Goal: Task Accomplishment & Management: Manage account settings

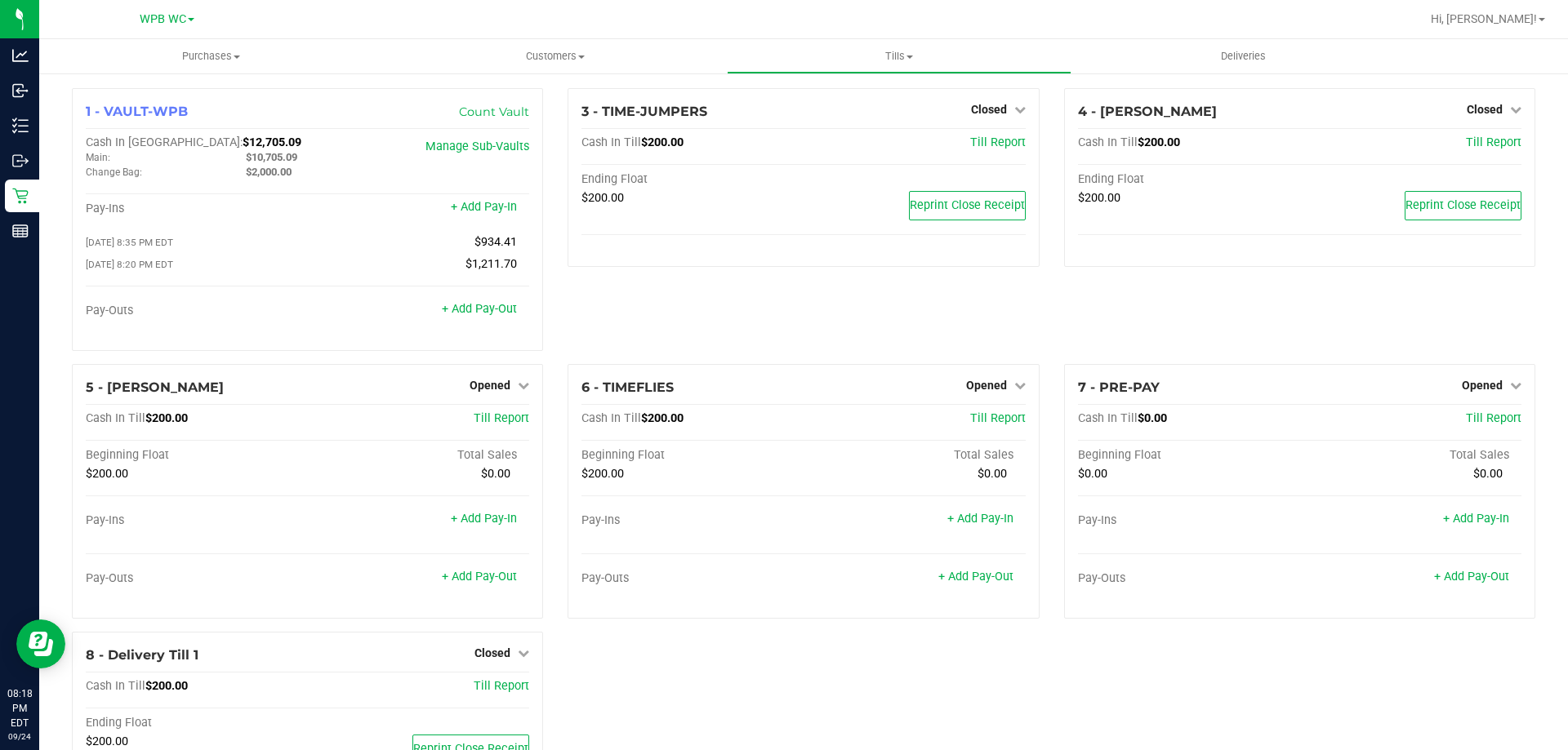
click at [1079, 329] on div "4 - TIMBALAND Closed Open Till Cash In Till $200.00 Till Report Ending Float $2…" at bounding box center [1300, 226] width 495 height 276
click at [950, 352] on div "3 - TIME-JUMPERS Closed Open Till Cash In Till $200.00 Till Report Ending Float…" at bounding box center [803, 226] width 495 height 276
click at [925, 336] on div "3 - TIME-JUMPERS Closed Open Till Cash In Till $200.00 Till Report Ending Float…" at bounding box center [803, 226] width 495 height 276
click at [858, 323] on div "3 - TIME-JUMPERS Closed Open Till Cash In Till $200.00 Till Report Ending Float…" at bounding box center [803, 226] width 495 height 276
click at [892, 320] on div "3 - TIME-JUMPERS Closed Open Till Cash In Till $200.00 Till Report Ending Float…" at bounding box center [803, 226] width 495 height 276
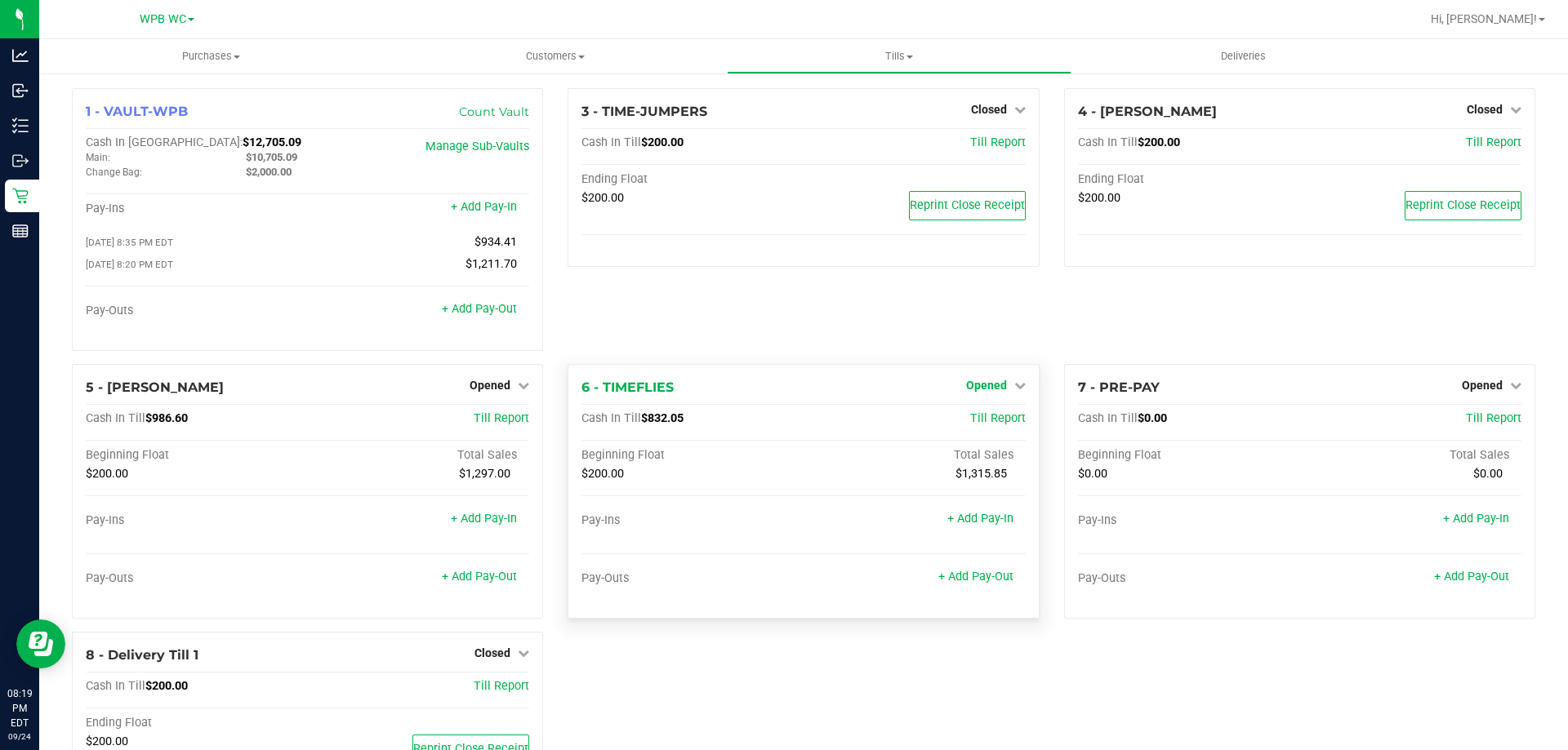
click at [981, 391] on span "Opened" at bounding box center [986, 385] width 40 height 13
click at [980, 422] on link "Close Till" at bounding box center [988, 418] width 44 height 13
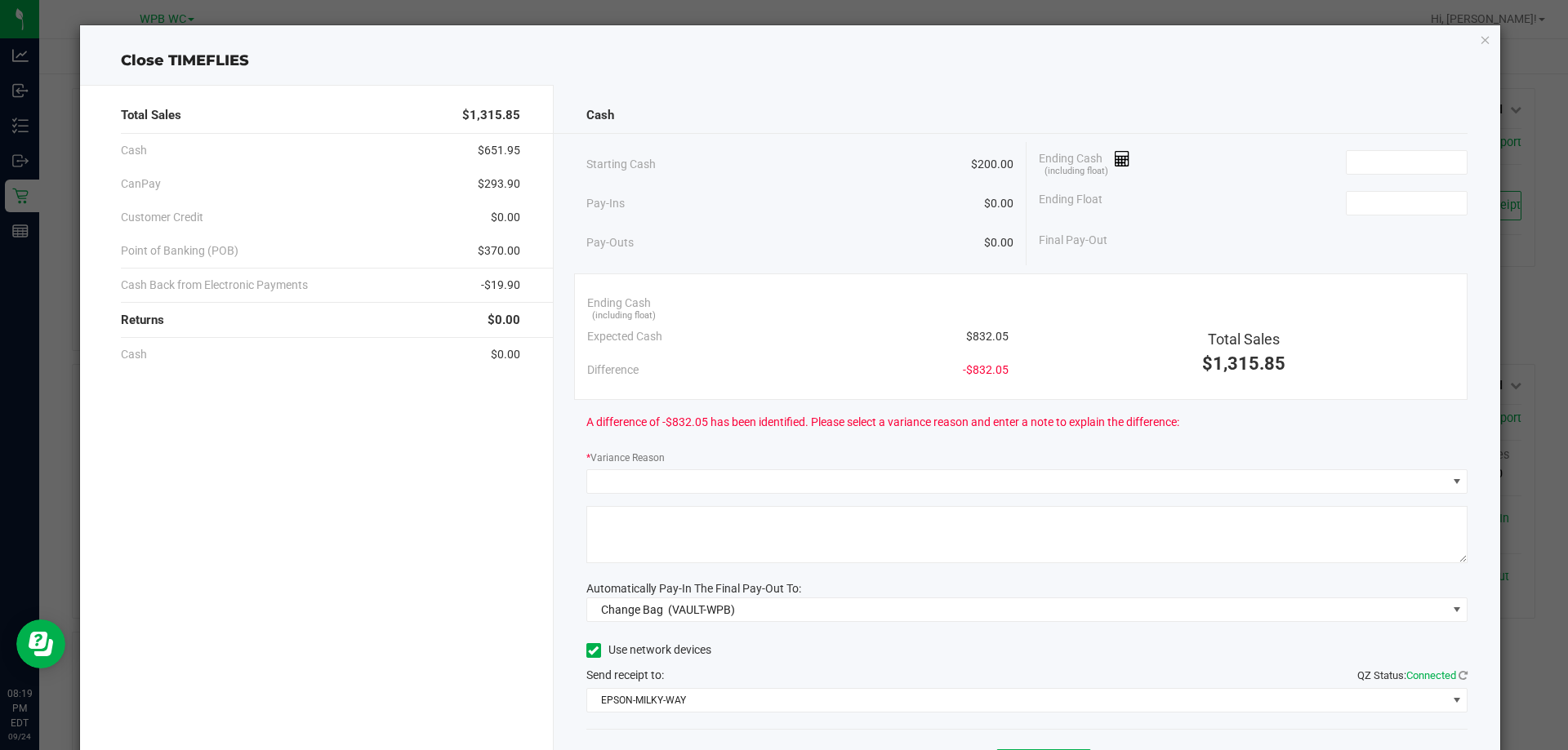
click at [749, 206] on div "Pay-Ins $0.00" at bounding box center [800, 204] width 428 height 34
click at [849, 249] on div "Pay-Outs $0.00" at bounding box center [800, 243] width 428 height 45
click at [927, 235] on div "Pay-Outs $0.00" at bounding box center [800, 243] width 428 height 45
click at [842, 143] on div "Starting Cash $200.00" at bounding box center [800, 165] width 428 height 45
click at [841, 145] on div "Starting Cash $200.00" at bounding box center [800, 165] width 428 height 45
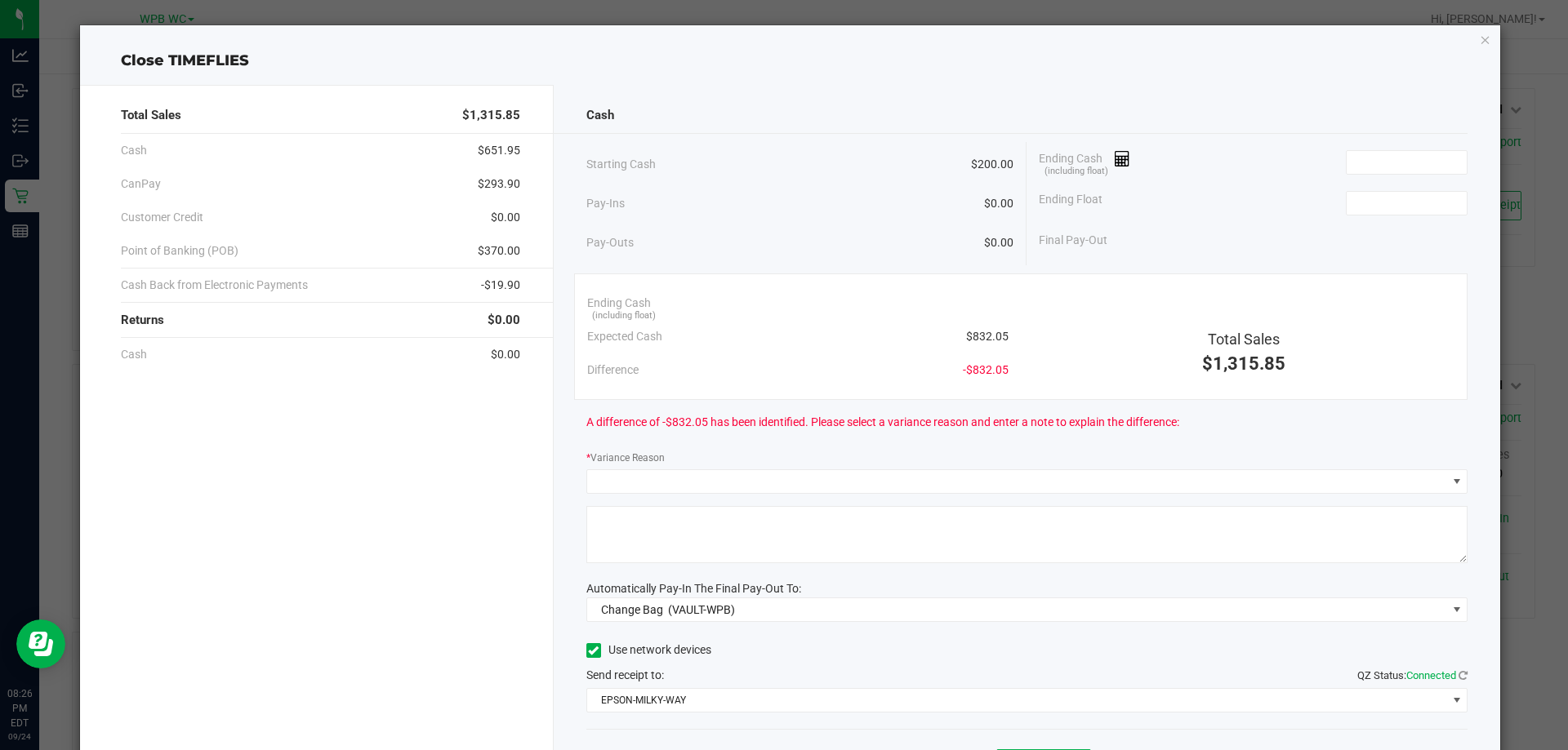
click at [1243, 144] on div "Ending Cash (including float)" at bounding box center [1253, 162] width 428 height 40
click at [1404, 174] on span at bounding box center [1406, 162] width 121 height 25
click at [1404, 164] on input at bounding box center [1407, 162] width 120 height 23
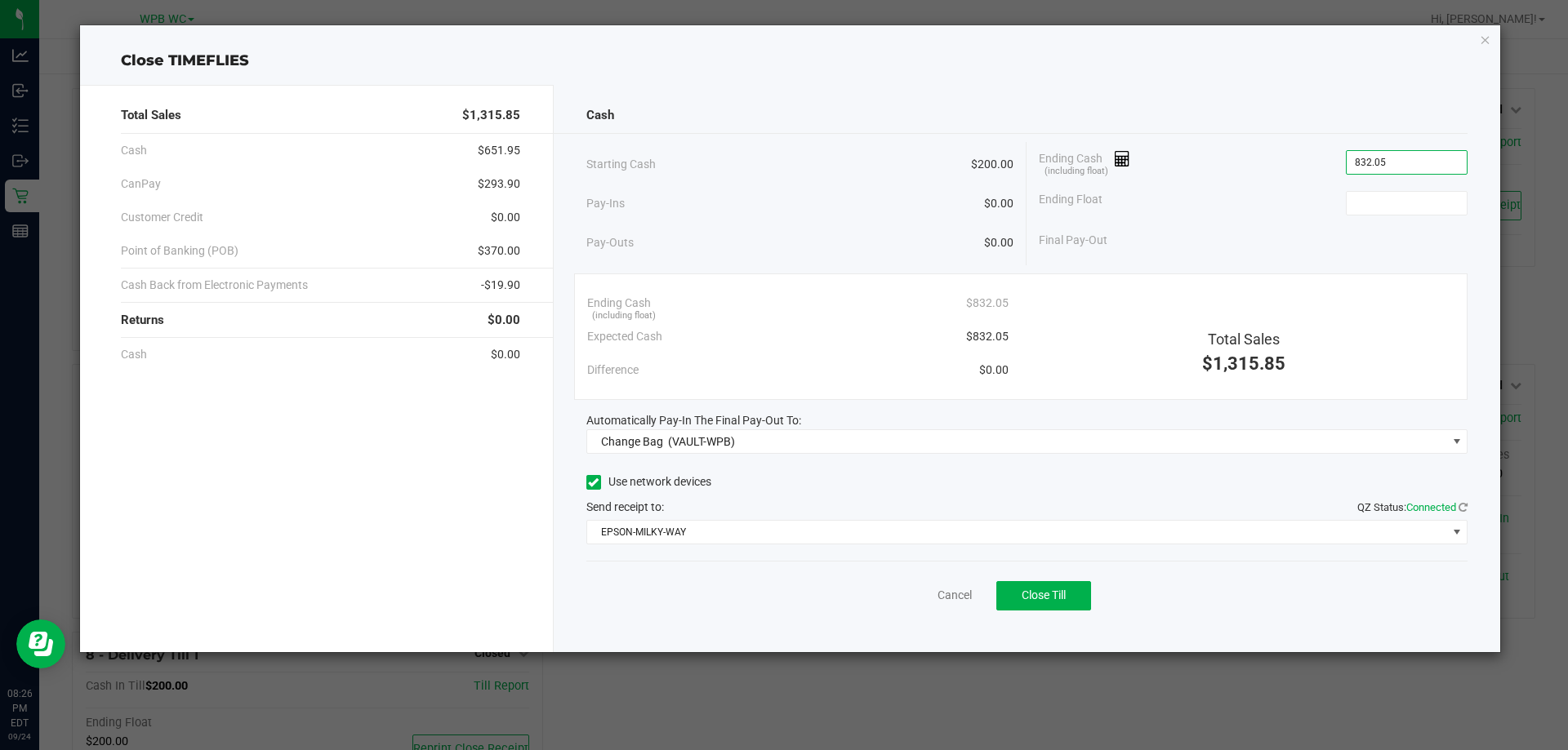
type input "$832.05"
click at [1437, 224] on div "Final Pay-Out" at bounding box center [1253, 241] width 428 height 34
click at [1431, 207] on input at bounding box center [1407, 202] width 120 height 23
type input "$200.00"
click at [1178, 454] on div "Cash Starting Cash $200.00 Pay-Ins $0.00 Pay-Outs $0.00 Ending Cash (including …" at bounding box center [1027, 368] width 947 height 567
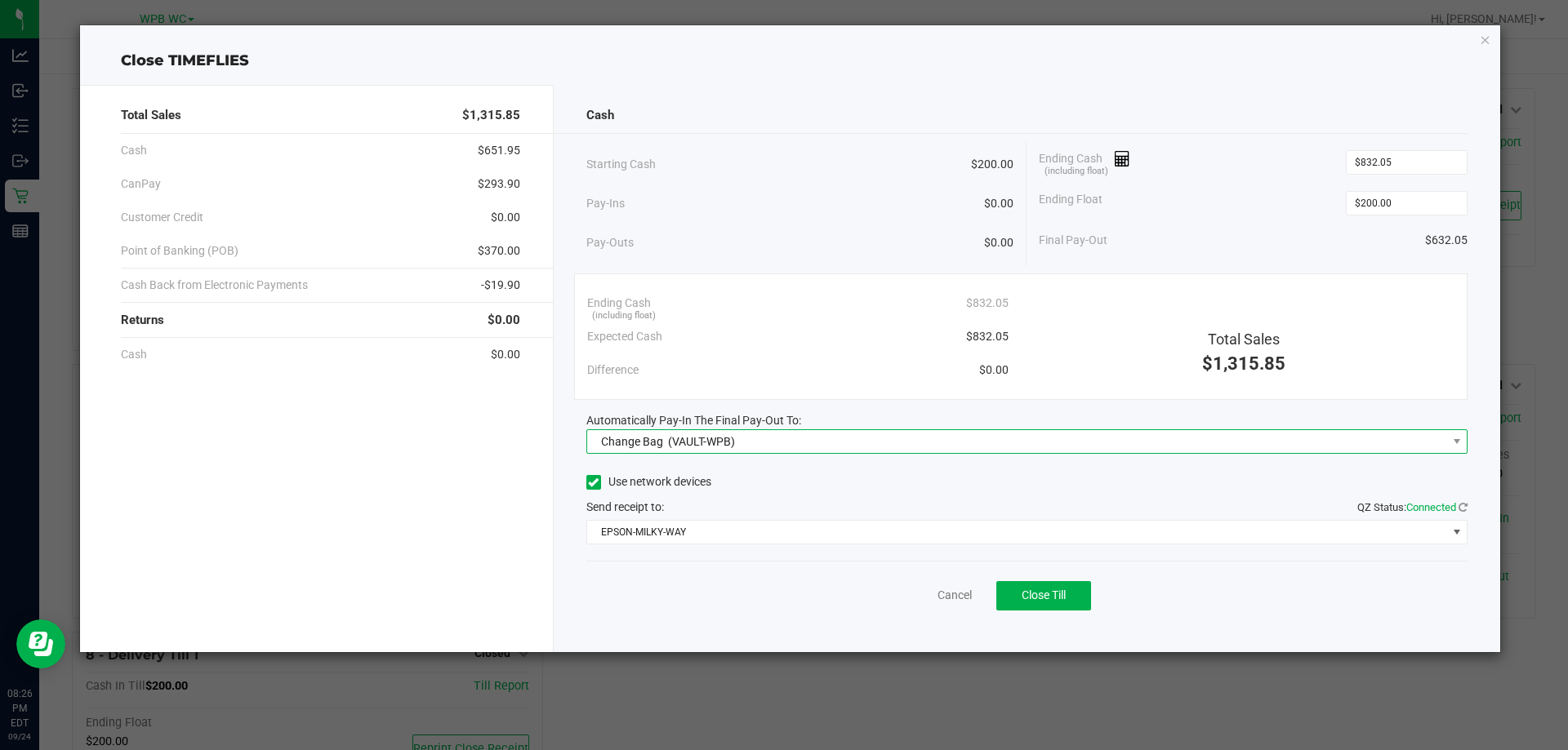
click at [1150, 440] on span "Change Bag (VAULT-WPB)" at bounding box center [1016, 441] width 859 height 23
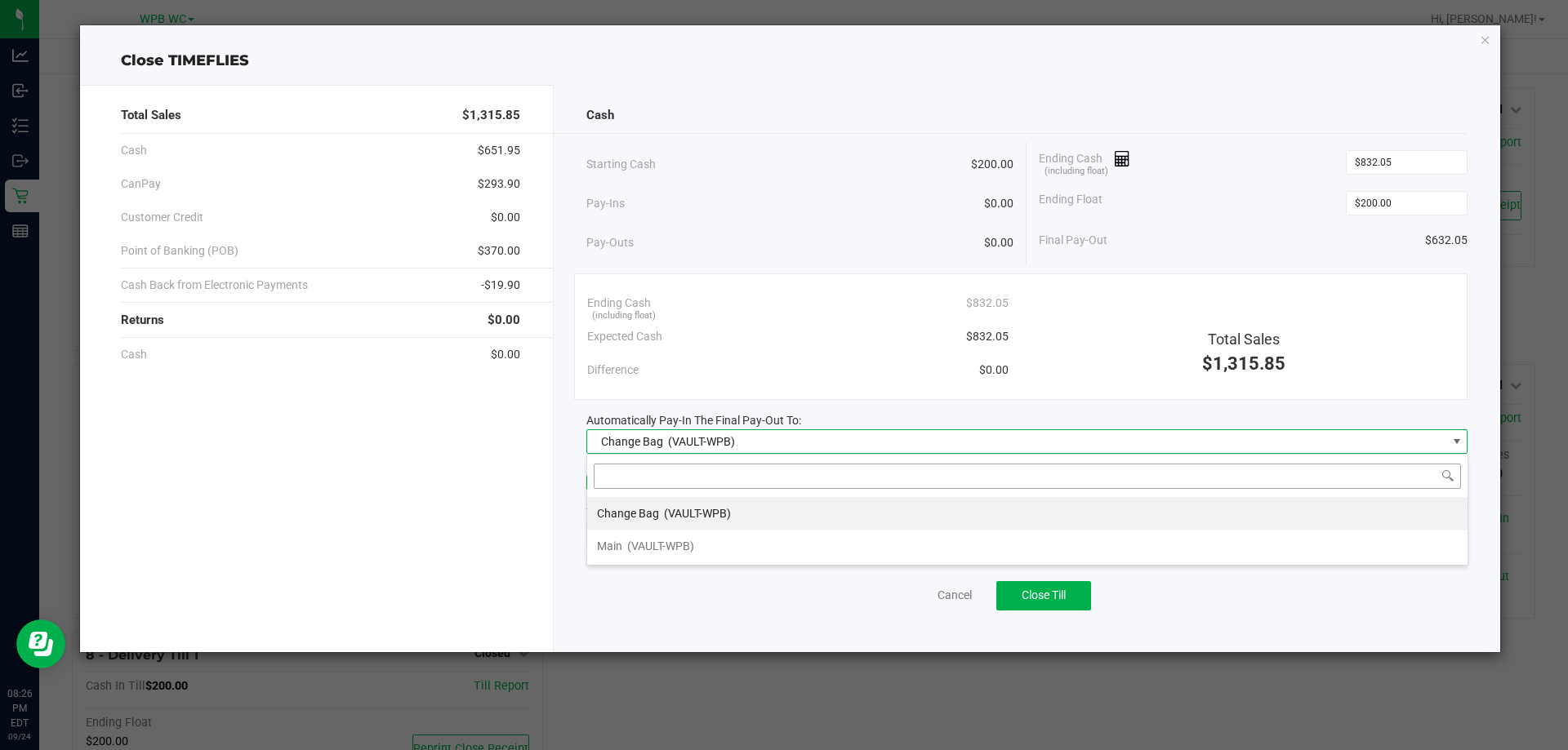
scroll to position [25, 881]
click at [636, 554] on div "Main (VAULT-WPB)" at bounding box center [645, 547] width 97 height 30
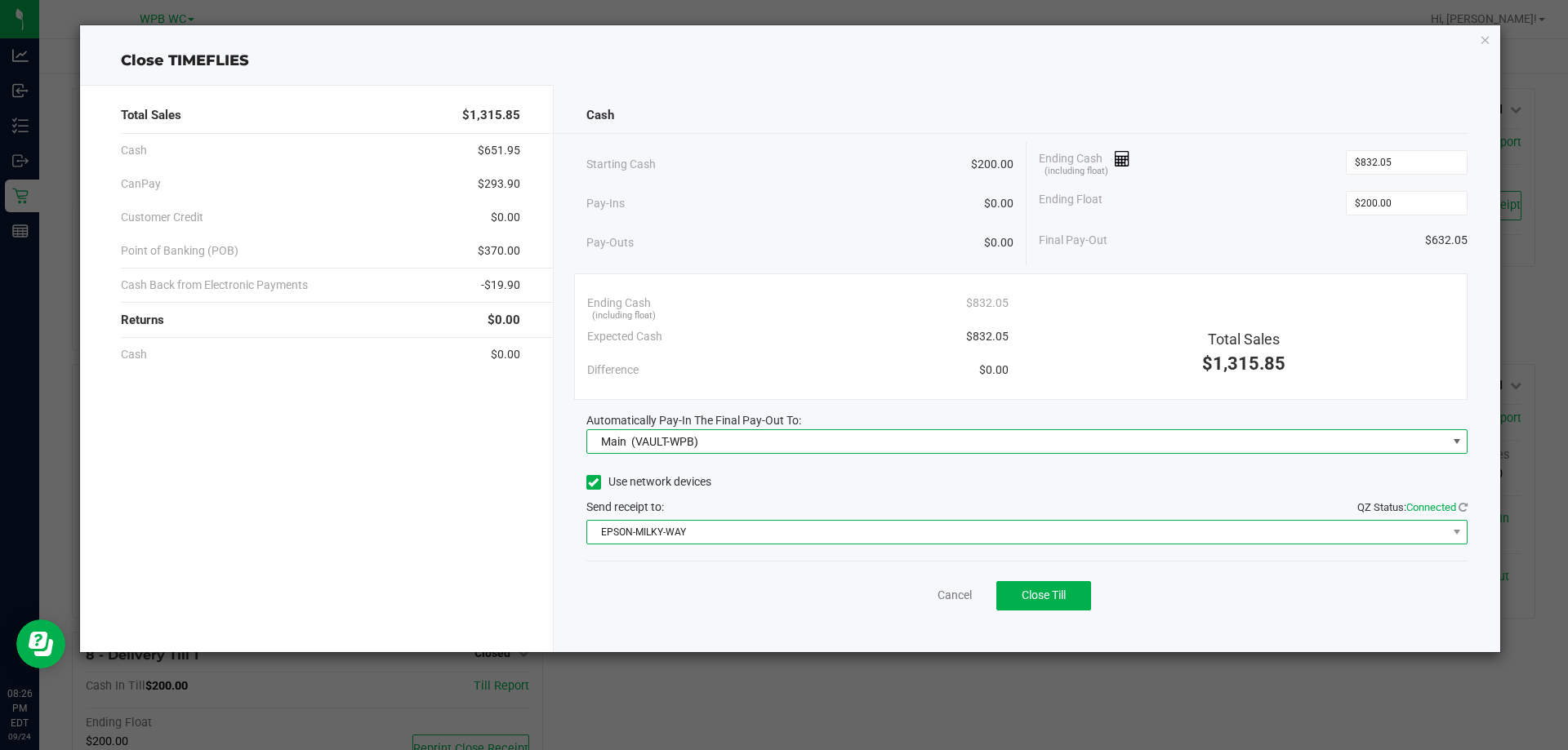
click at [713, 542] on span "EPSON-MILKY-WAY" at bounding box center [1016, 532] width 859 height 23
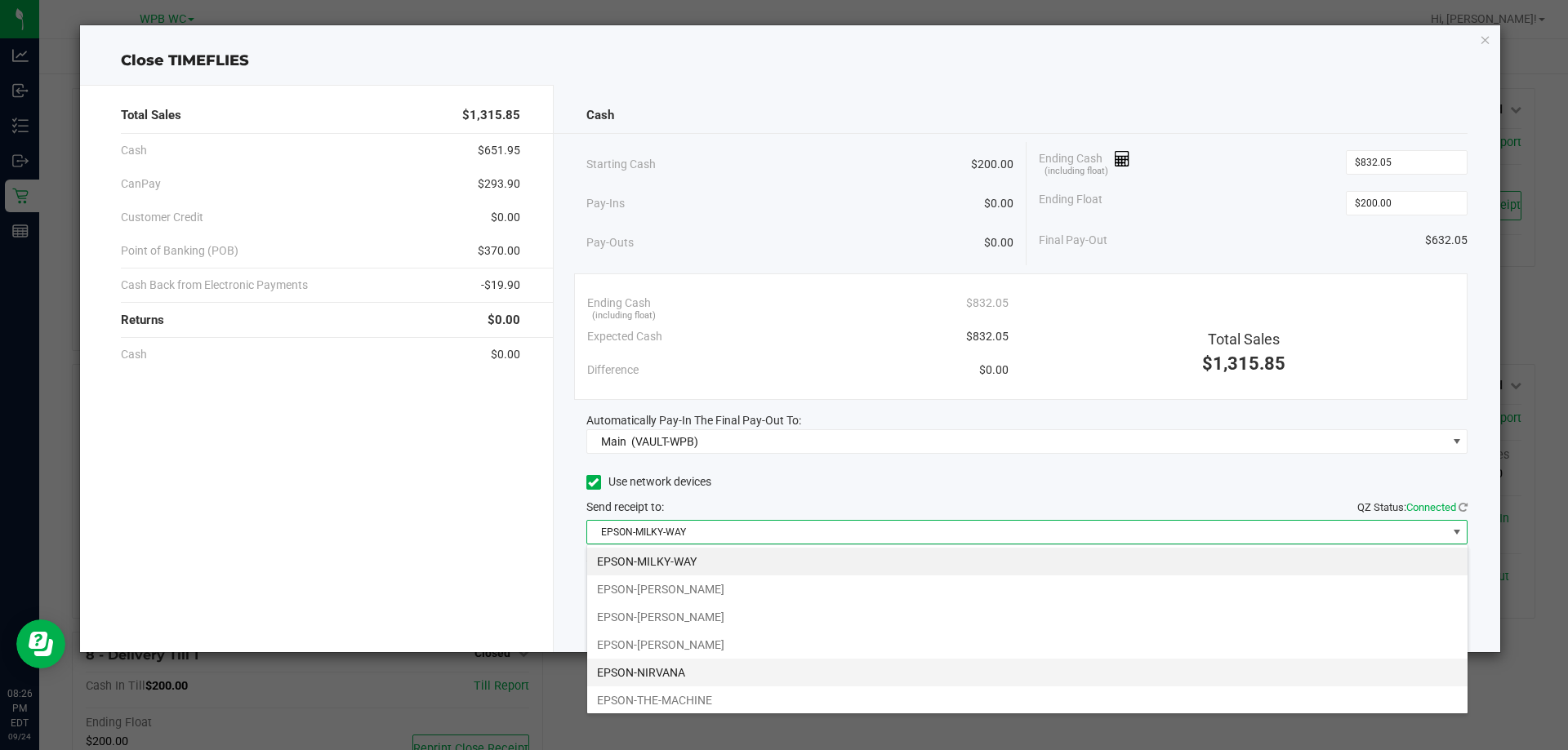
click at [700, 662] on li "EPSON-NIRVANA" at bounding box center [1027, 673] width 880 height 28
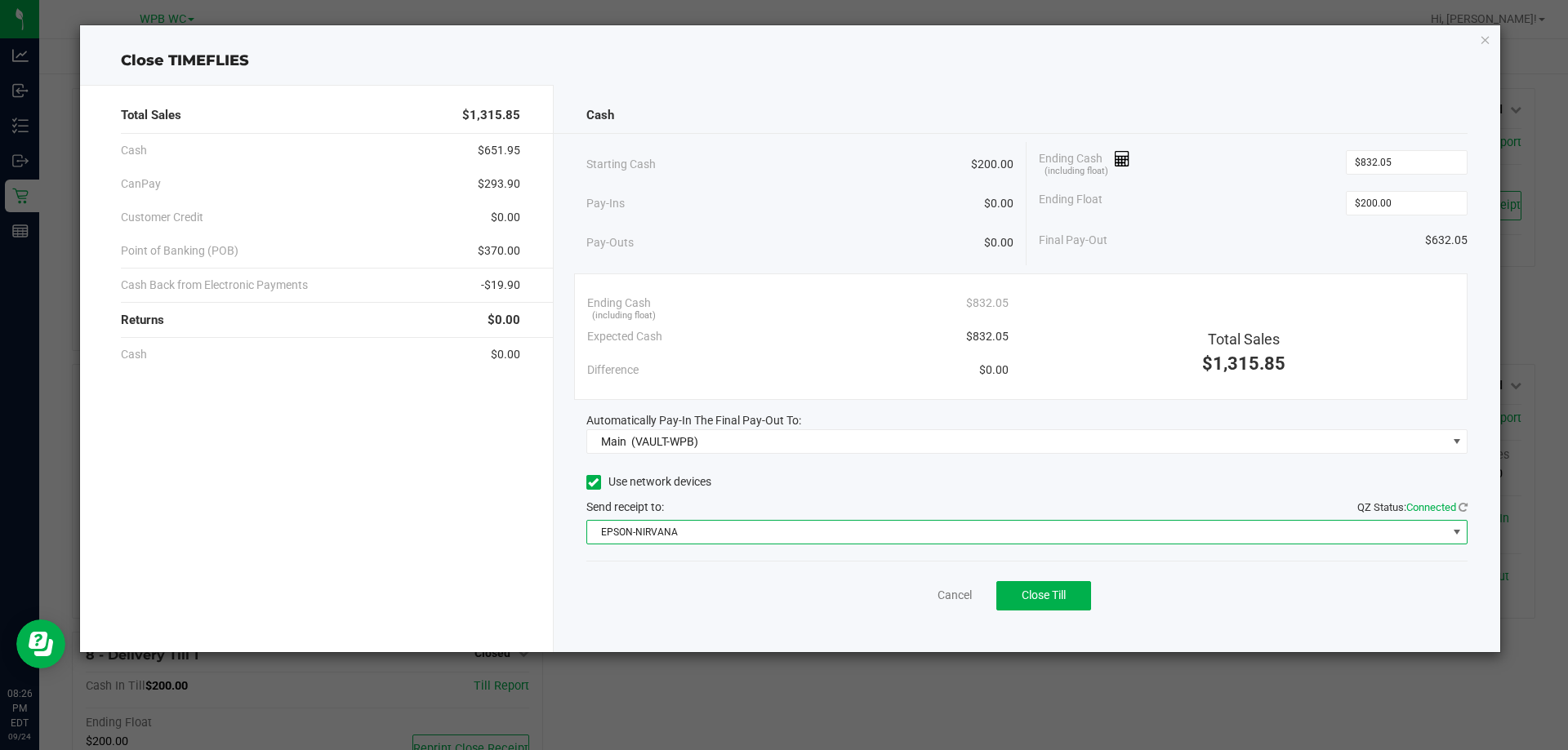
click at [987, 541] on span "EPSON-NIRVANA" at bounding box center [1016, 532] width 859 height 23
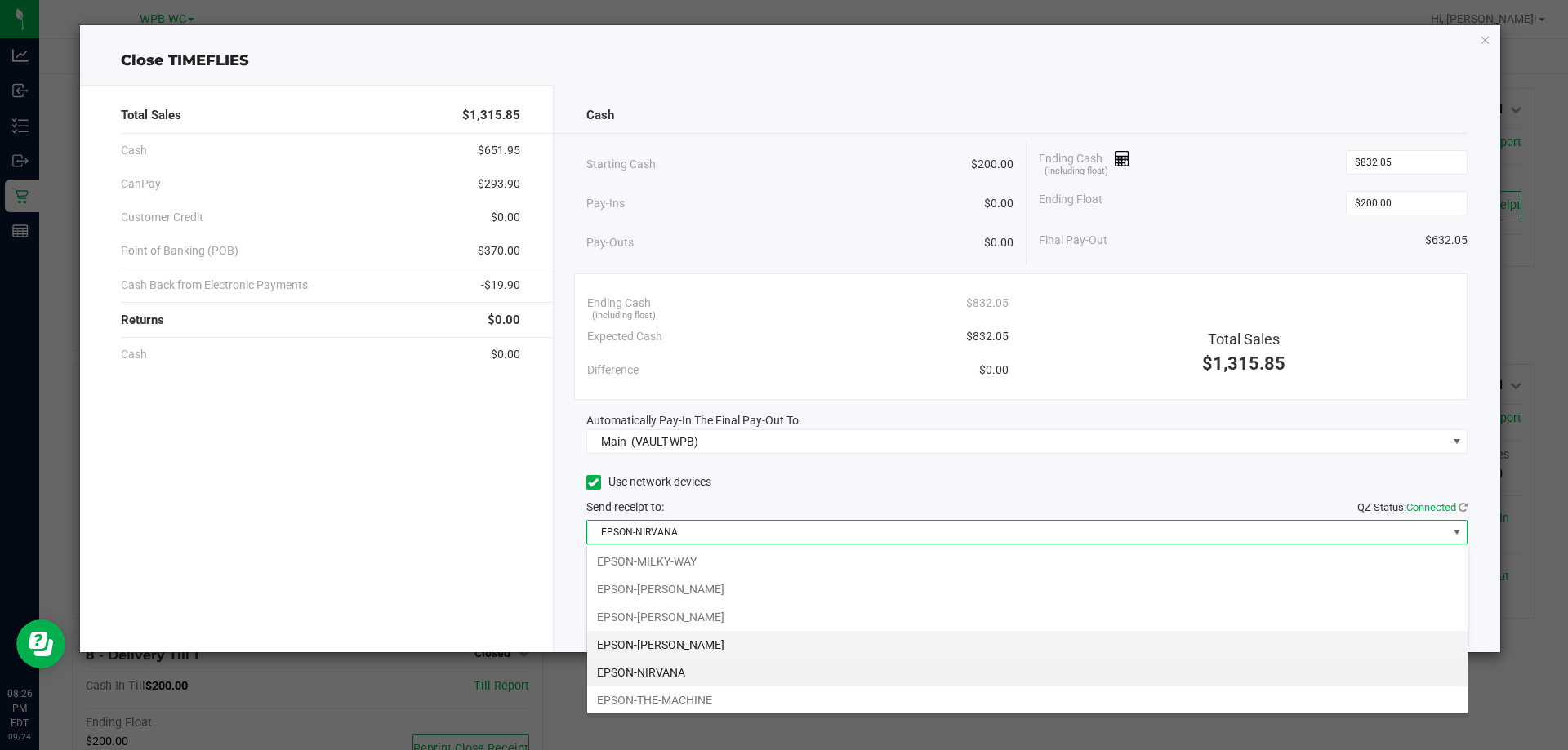
click at [712, 648] on li "EPSON-[PERSON_NAME]" at bounding box center [1027, 645] width 880 height 28
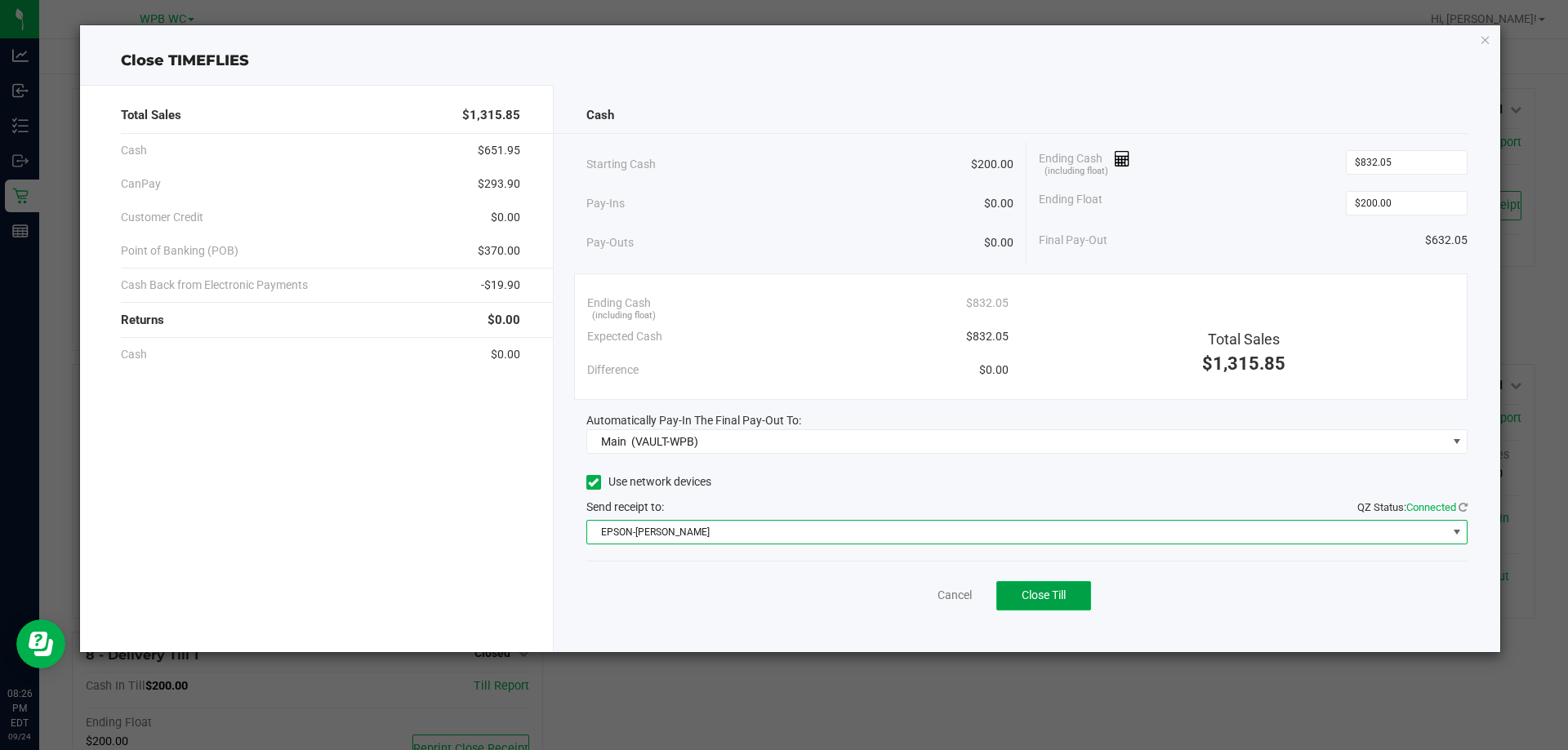
click at [1032, 597] on span "Close Till" at bounding box center [1043, 595] width 44 height 13
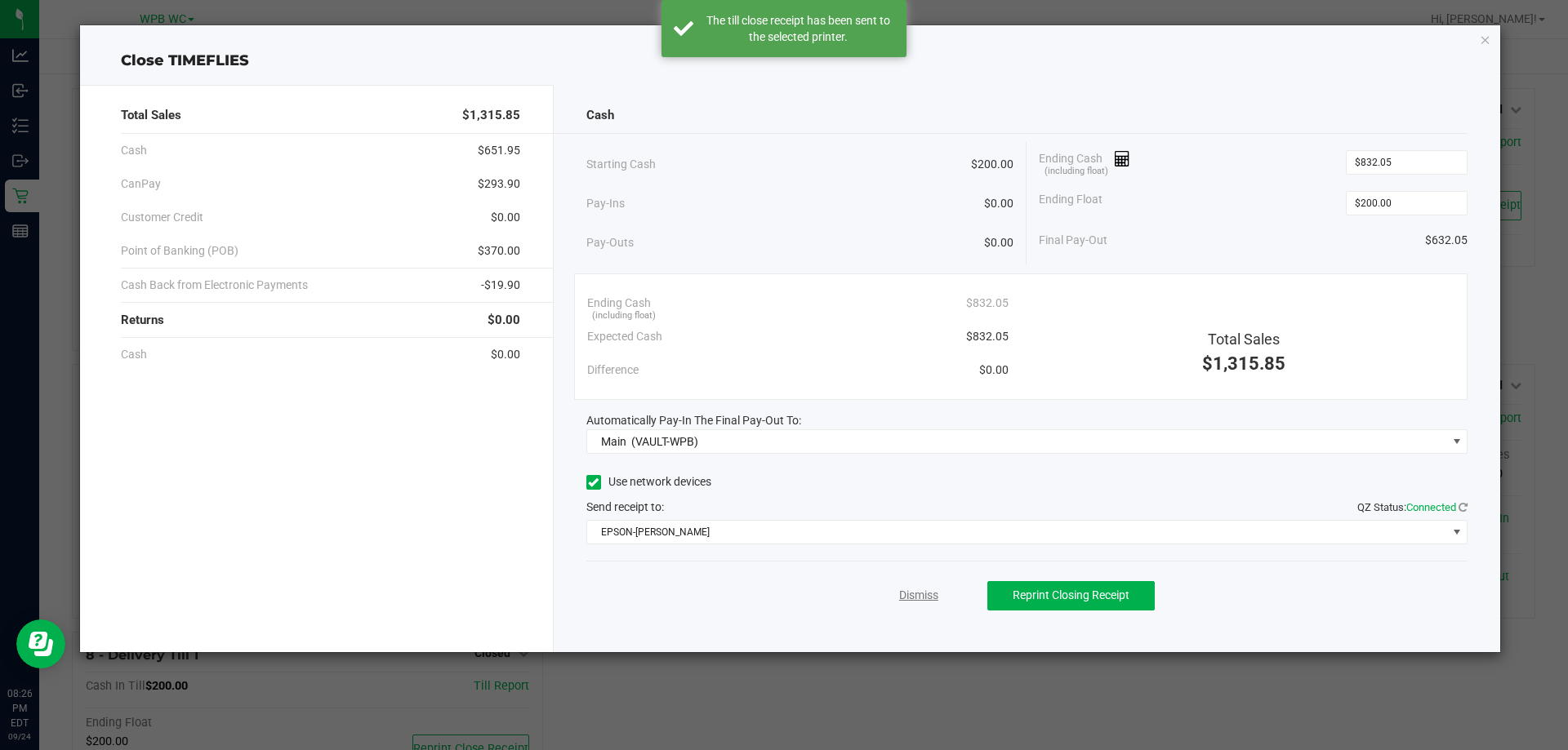
click at [917, 597] on link "Dismiss" at bounding box center [919, 595] width 39 height 17
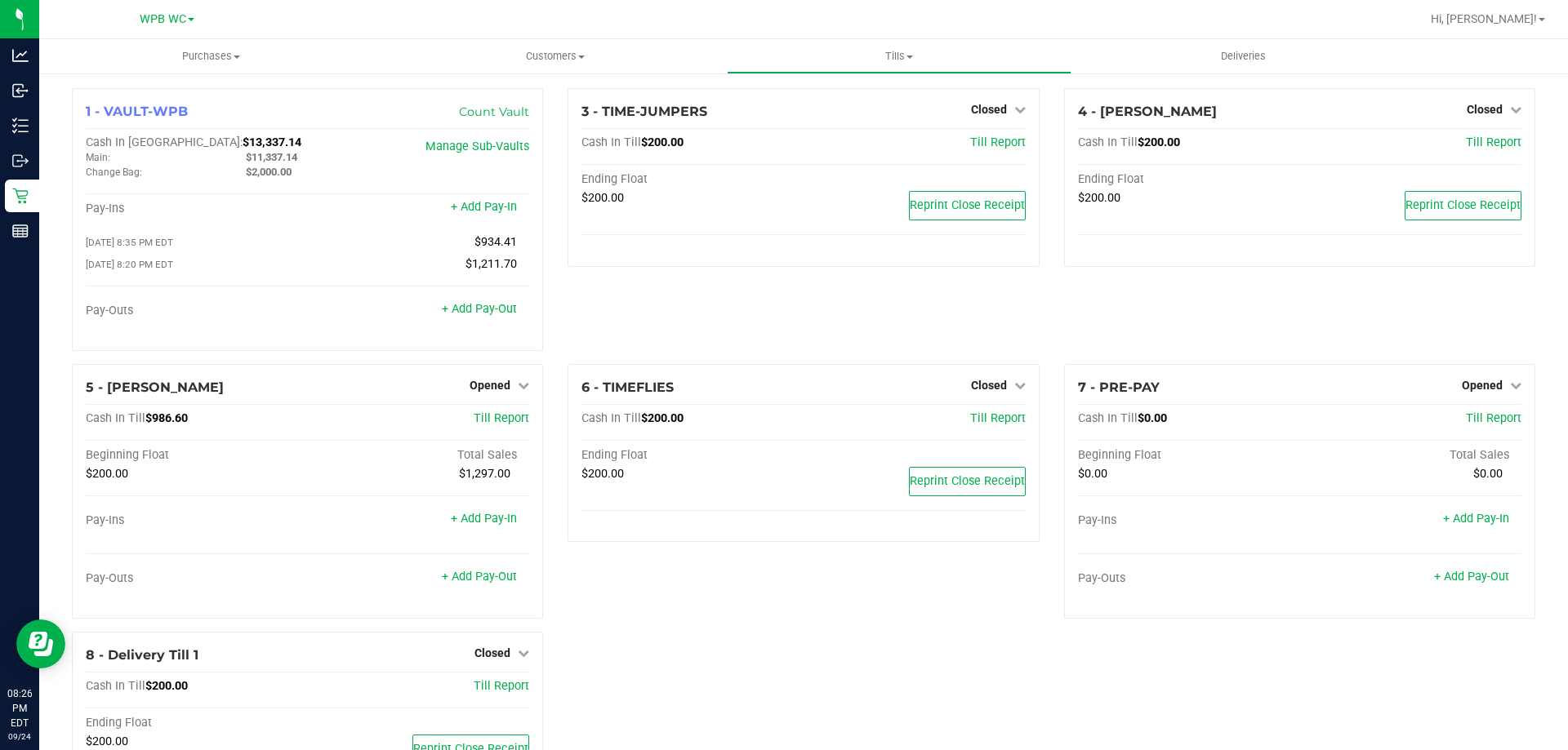
click at [714, 343] on div "3 - TIME-JUMPERS Closed Open Till Cash In Till $200.00 Till Report Ending Float…" at bounding box center [803, 226] width 495 height 276
click at [1484, 381] on div "Opened" at bounding box center [1491, 386] width 59 height 20
click at [1470, 386] on span "Opened" at bounding box center [1481, 385] width 40 height 13
click at [1468, 423] on link "Close Till" at bounding box center [1483, 418] width 44 height 13
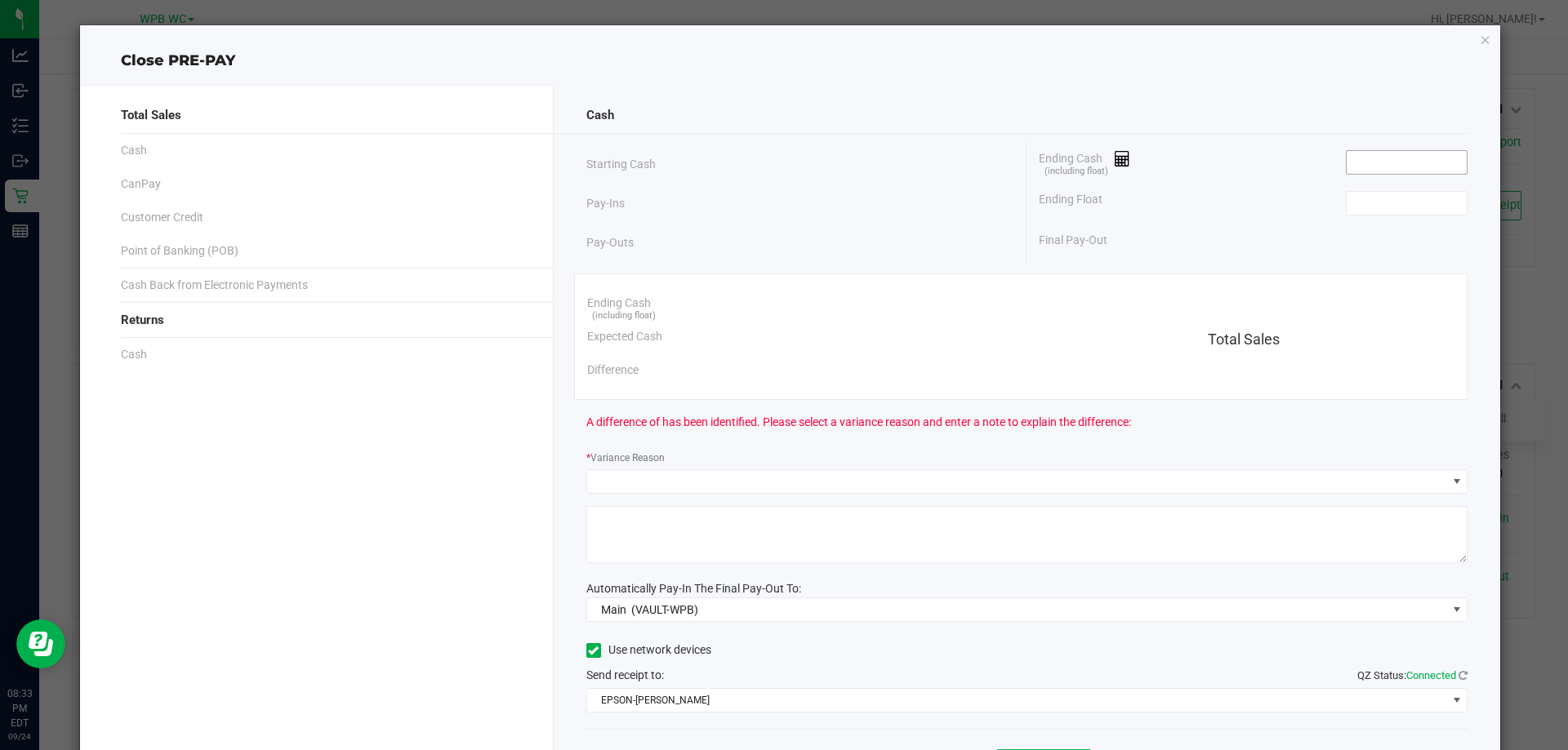
click at [1356, 166] on input at bounding box center [1407, 162] width 120 height 23
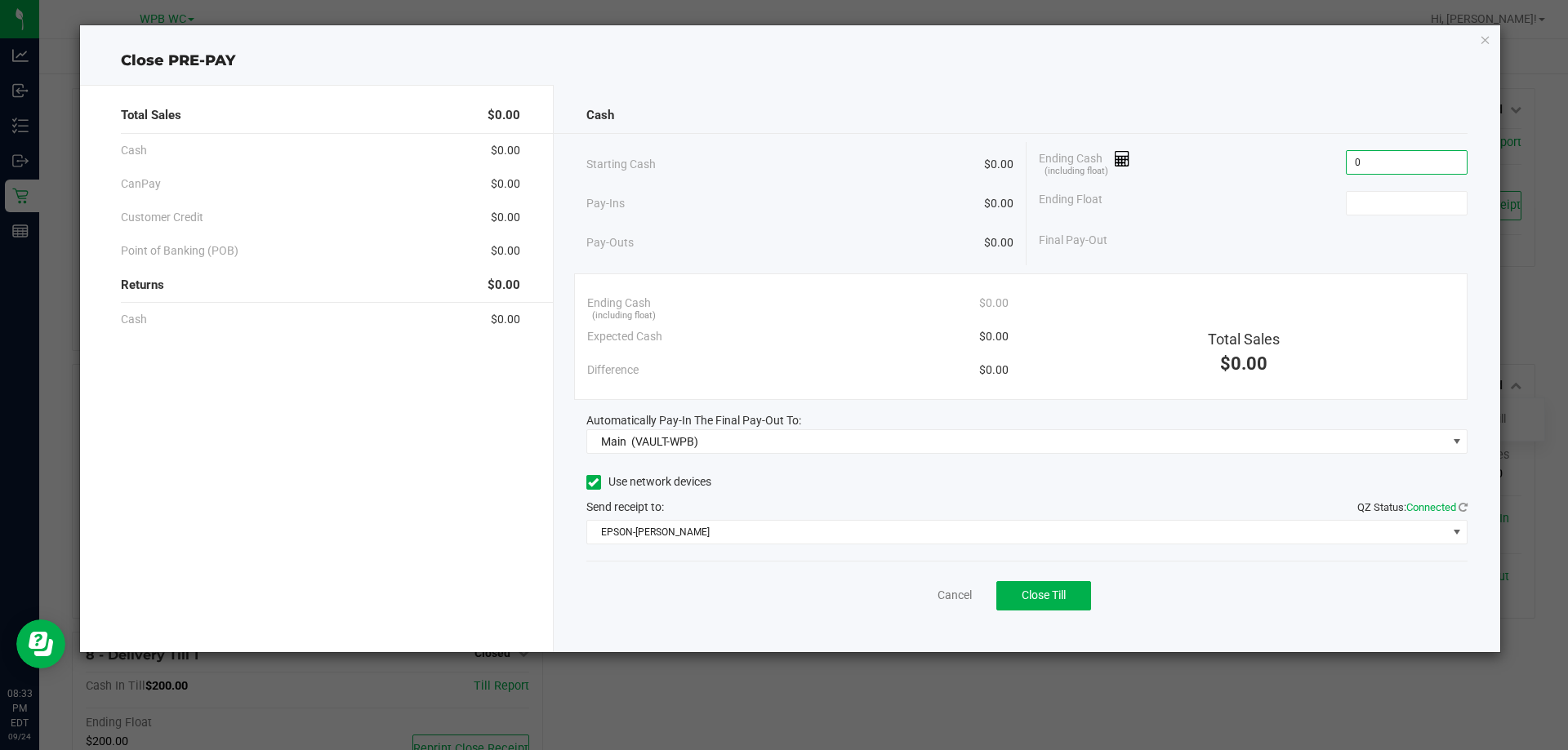
type input "$0.00"
click at [1412, 220] on div "Ending Float" at bounding box center [1253, 202] width 428 height 40
click at [1399, 208] on input at bounding box center [1407, 202] width 120 height 23
type input "$0.00"
click at [1305, 215] on div "Ending Float $0.00" at bounding box center [1253, 202] width 428 height 40
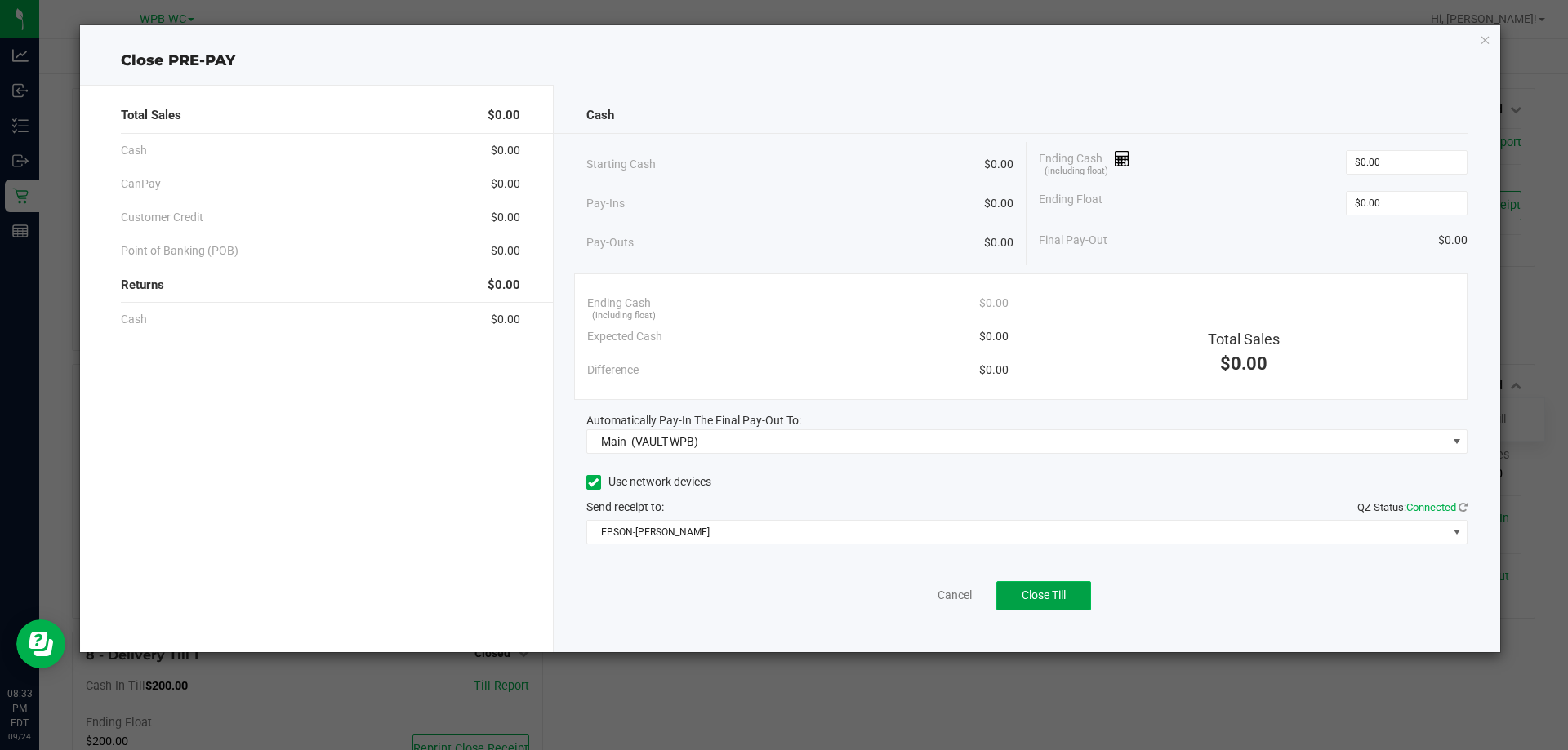
click at [1076, 606] on button "Close Till" at bounding box center [1044, 596] width 95 height 30
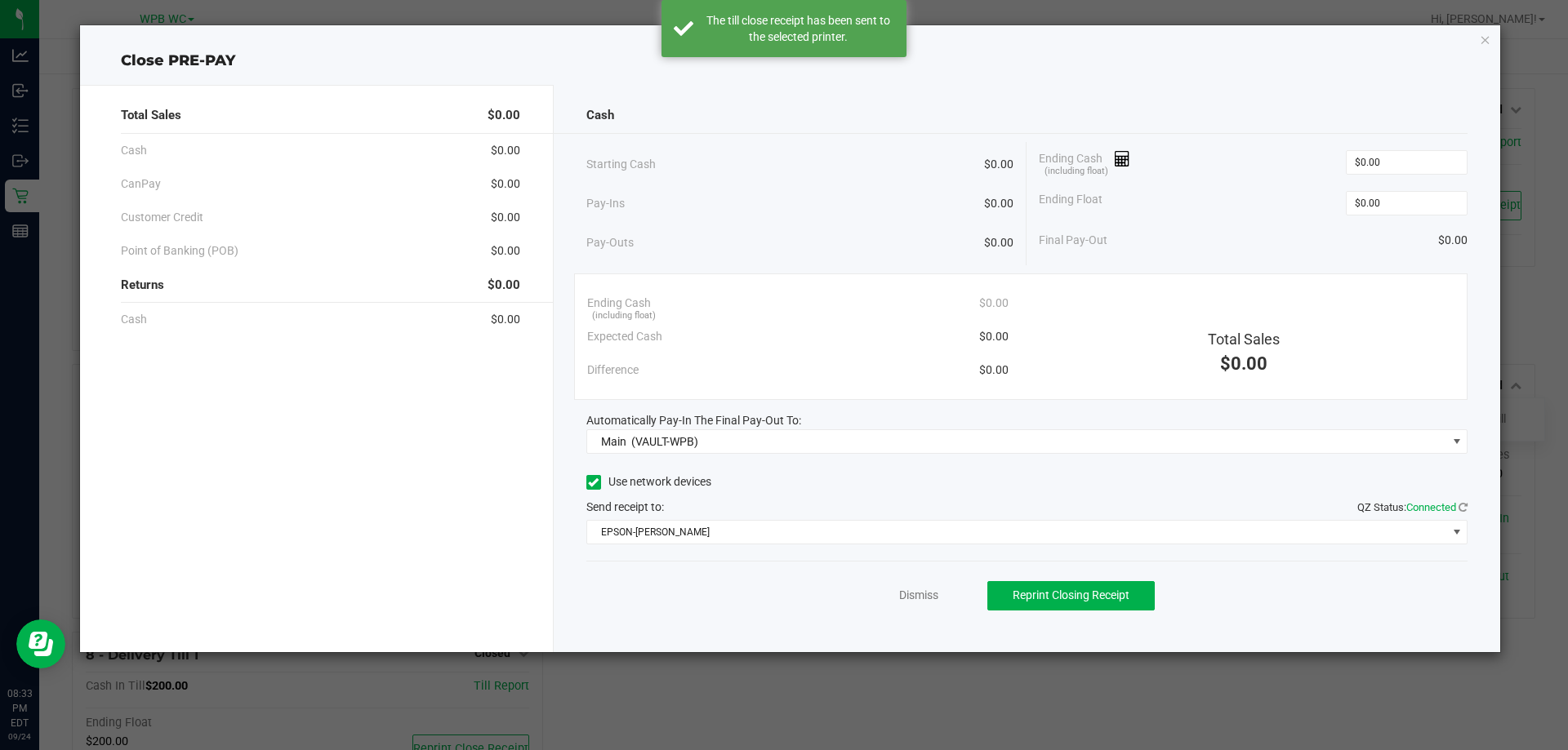
click at [903, 595] on link "Dismiss" at bounding box center [919, 595] width 39 height 17
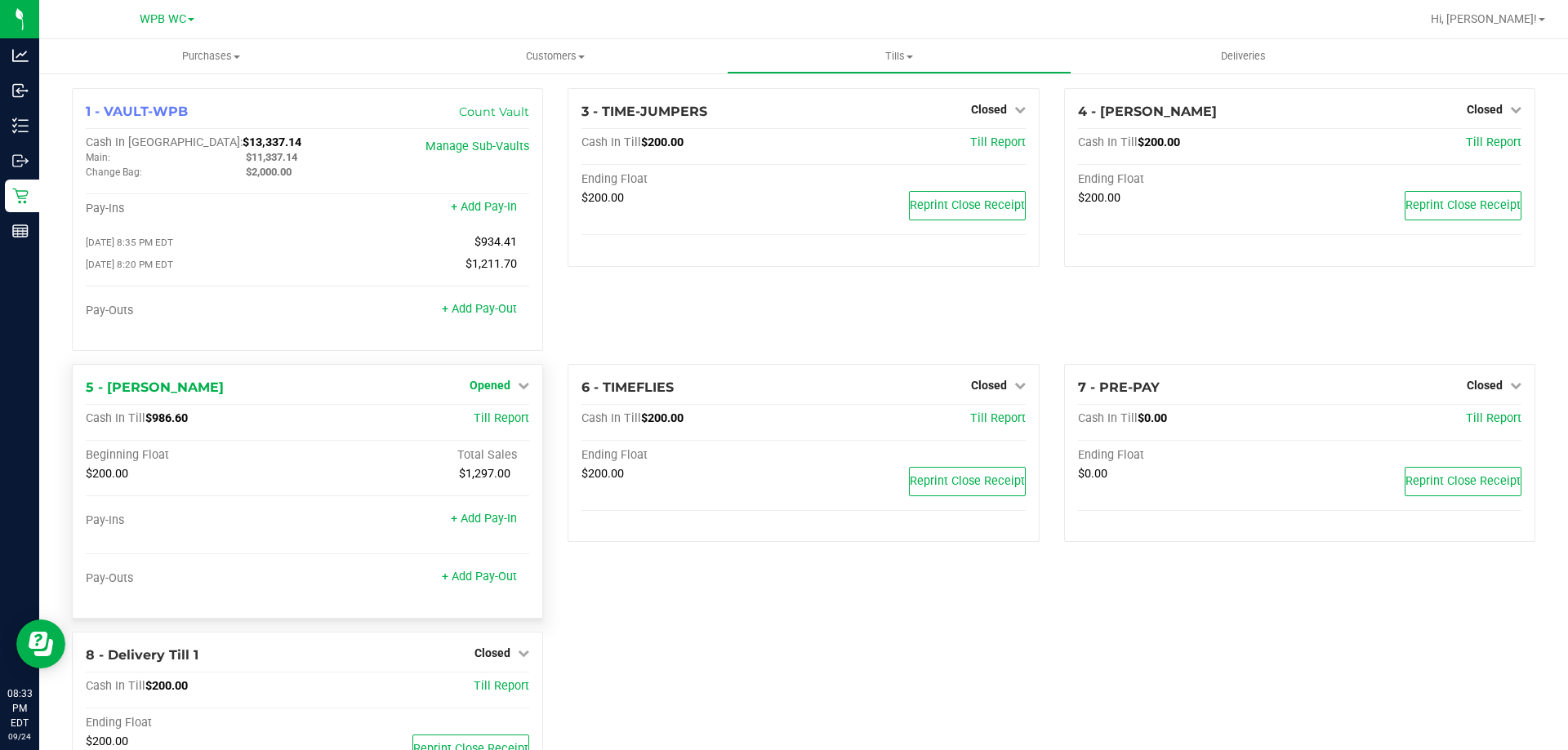
click at [507, 392] on link "Opened" at bounding box center [499, 385] width 59 height 13
click at [499, 429] on div "Close Till" at bounding box center [492, 419] width 120 height 21
click at [495, 424] on link "Close Till" at bounding box center [492, 418] width 44 height 13
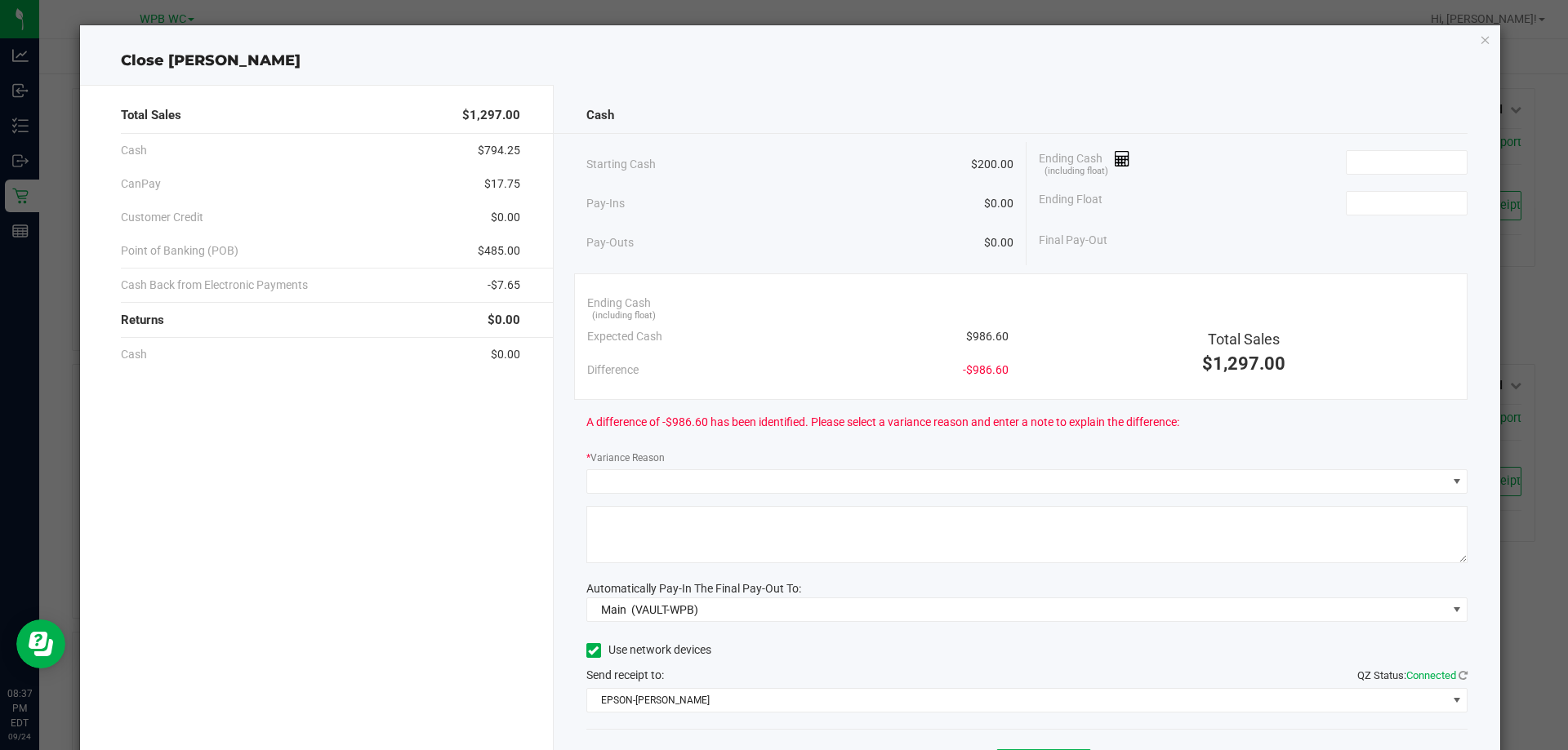
click at [897, 162] on div "Starting Cash $200.00" at bounding box center [800, 165] width 428 height 45
click at [1386, 169] on input at bounding box center [1407, 162] width 120 height 23
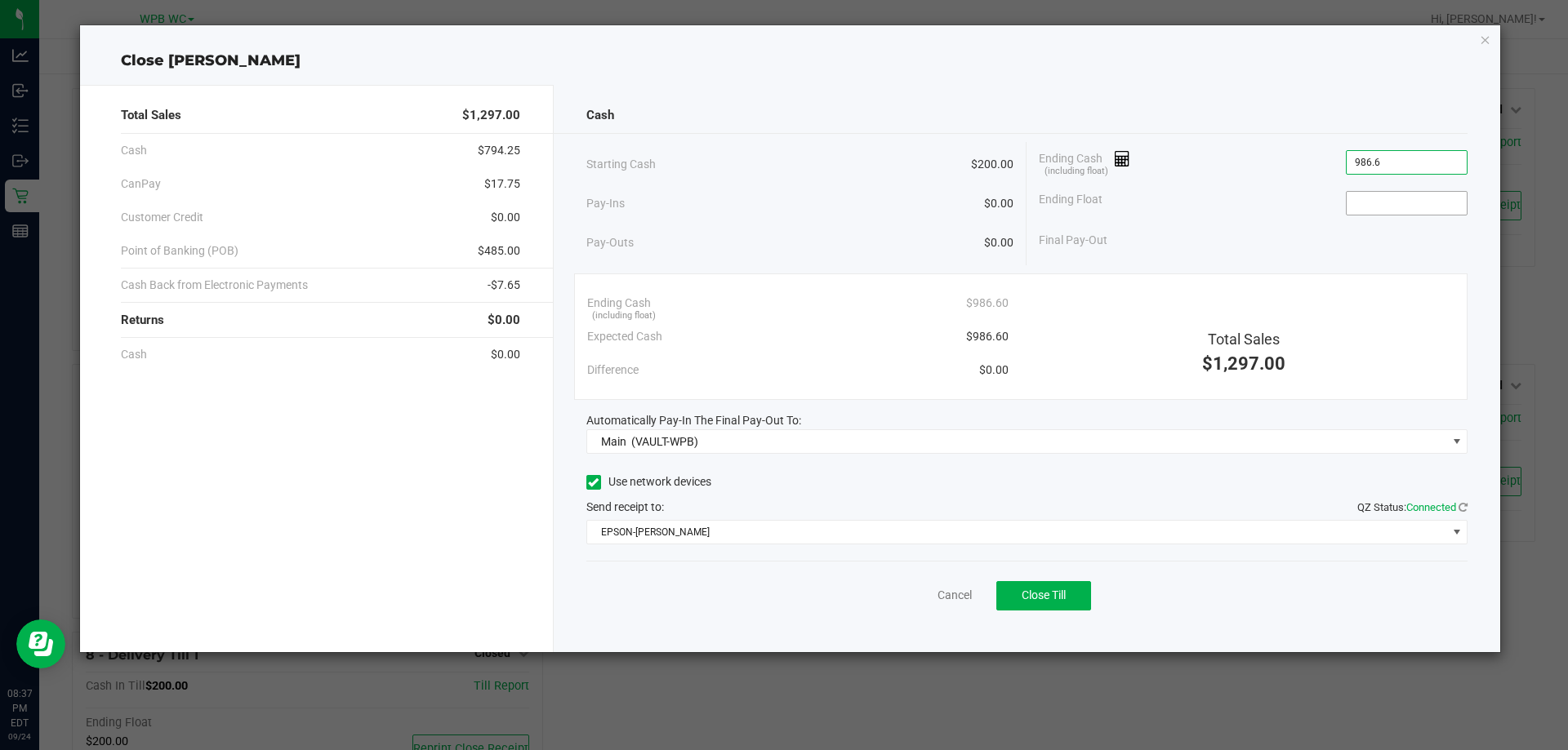
type input "$986.60"
click at [1399, 203] on input at bounding box center [1407, 202] width 120 height 23
type input "$200.00"
click at [1153, 163] on div "Ending Cash (including float) $986.60" at bounding box center [1253, 162] width 428 height 40
click at [1051, 585] on button "Close Till" at bounding box center [1044, 596] width 95 height 30
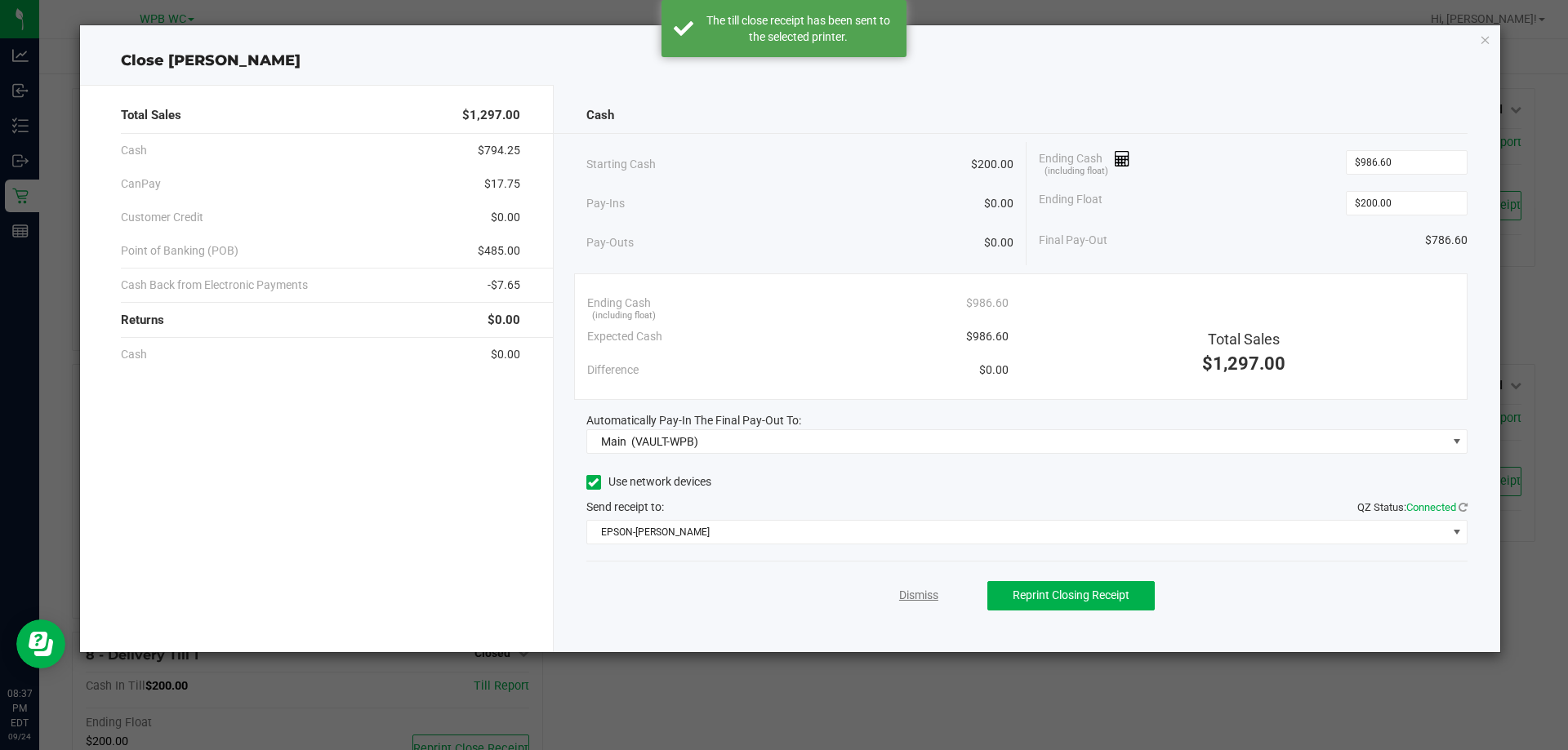
click at [915, 597] on link "Dismiss" at bounding box center [919, 595] width 39 height 17
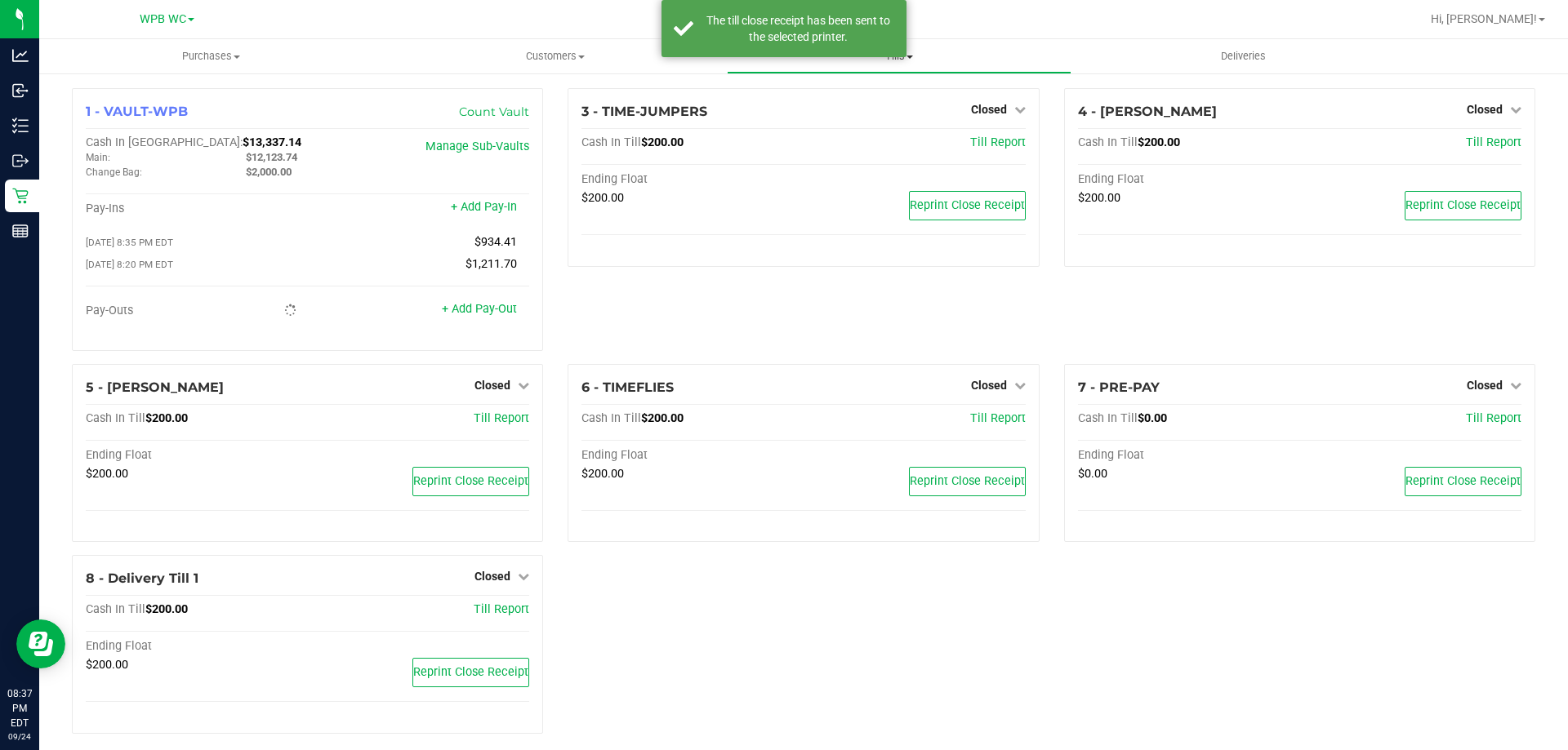
click at [902, 57] on span "Tills" at bounding box center [898, 56] width 342 height 15
click at [797, 112] on span "Reconcile e-payments" at bounding box center [807, 118] width 163 height 14
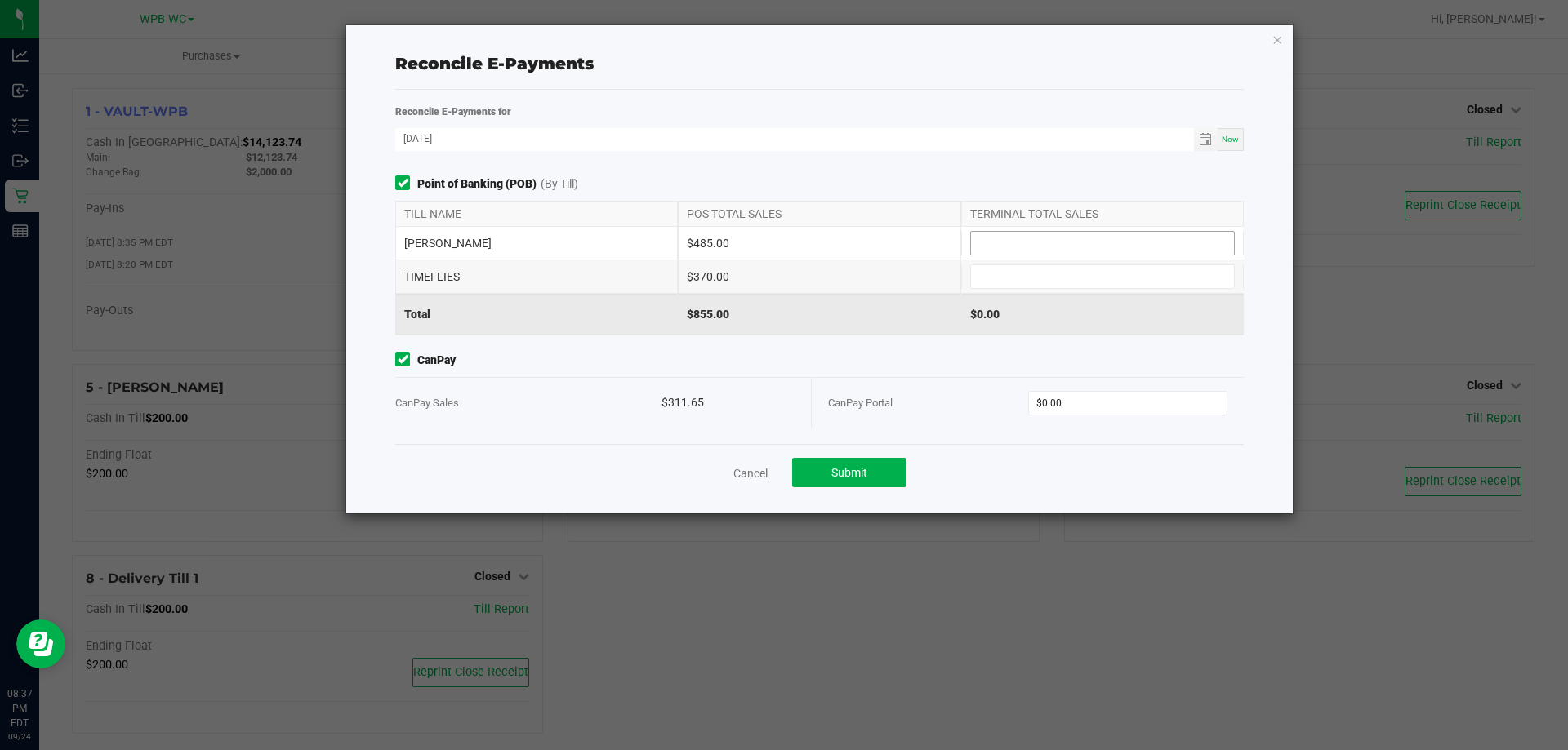
click at [1026, 239] on input at bounding box center [1102, 243] width 262 height 23
type input "$485.00"
click at [1020, 288] on span at bounding box center [1102, 276] width 264 height 25
click at [1021, 285] on input at bounding box center [1102, 276] width 262 height 23
type input "$370.00"
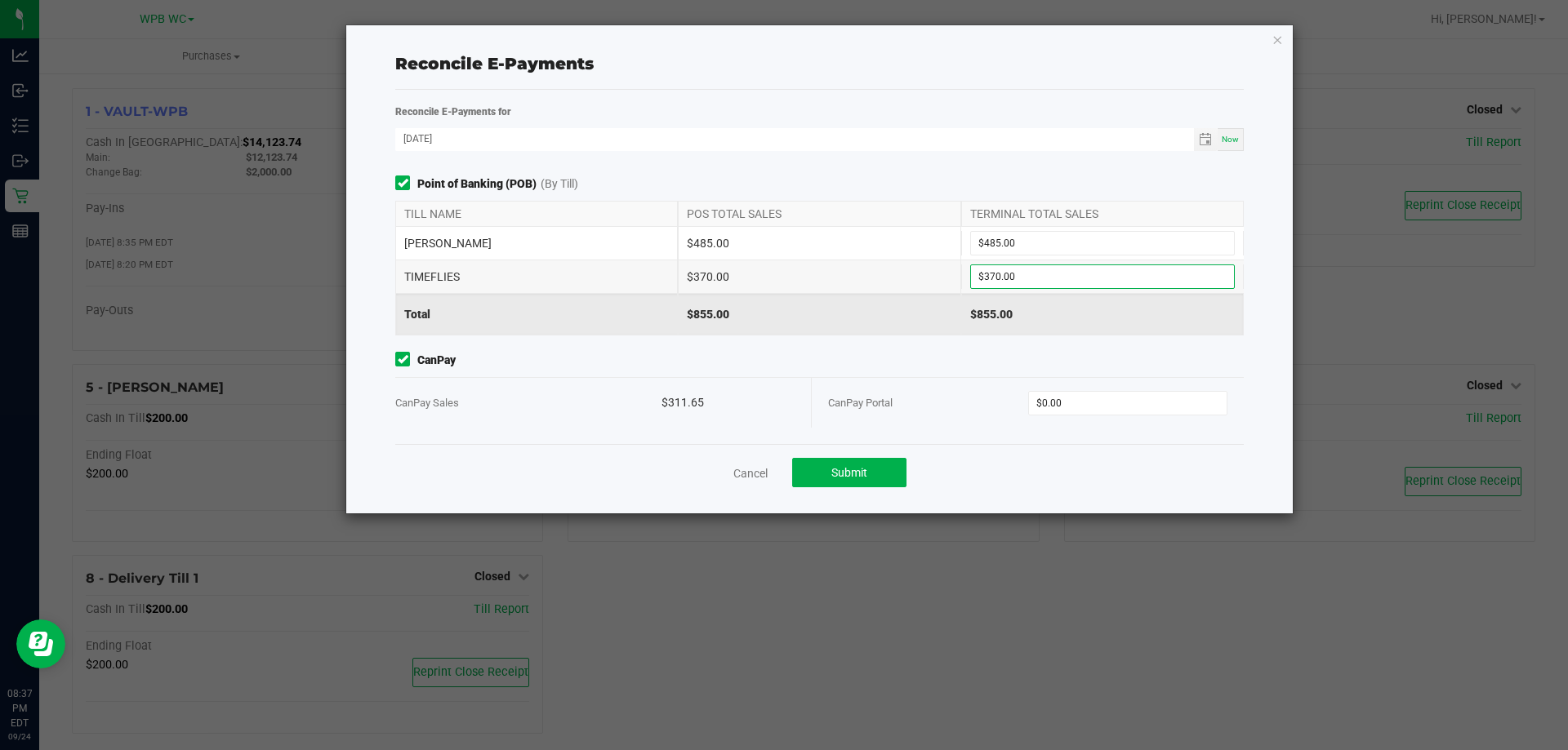
click at [942, 405] on div "CanPay Portal" at bounding box center [928, 403] width 200 height 49
click at [1115, 407] on input "0" at bounding box center [1128, 403] width 198 height 23
type input "$311.65"
click at [992, 345] on div "Point of Banking (POB) (By Till) TILL NAME POS TOTAL SALES TERMINAL TOTAL SALES…" at bounding box center [819, 310] width 873 height 268
click at [873, 497] on div "Cancel Submit" at bounding box center [820, 472] width 849 height 56
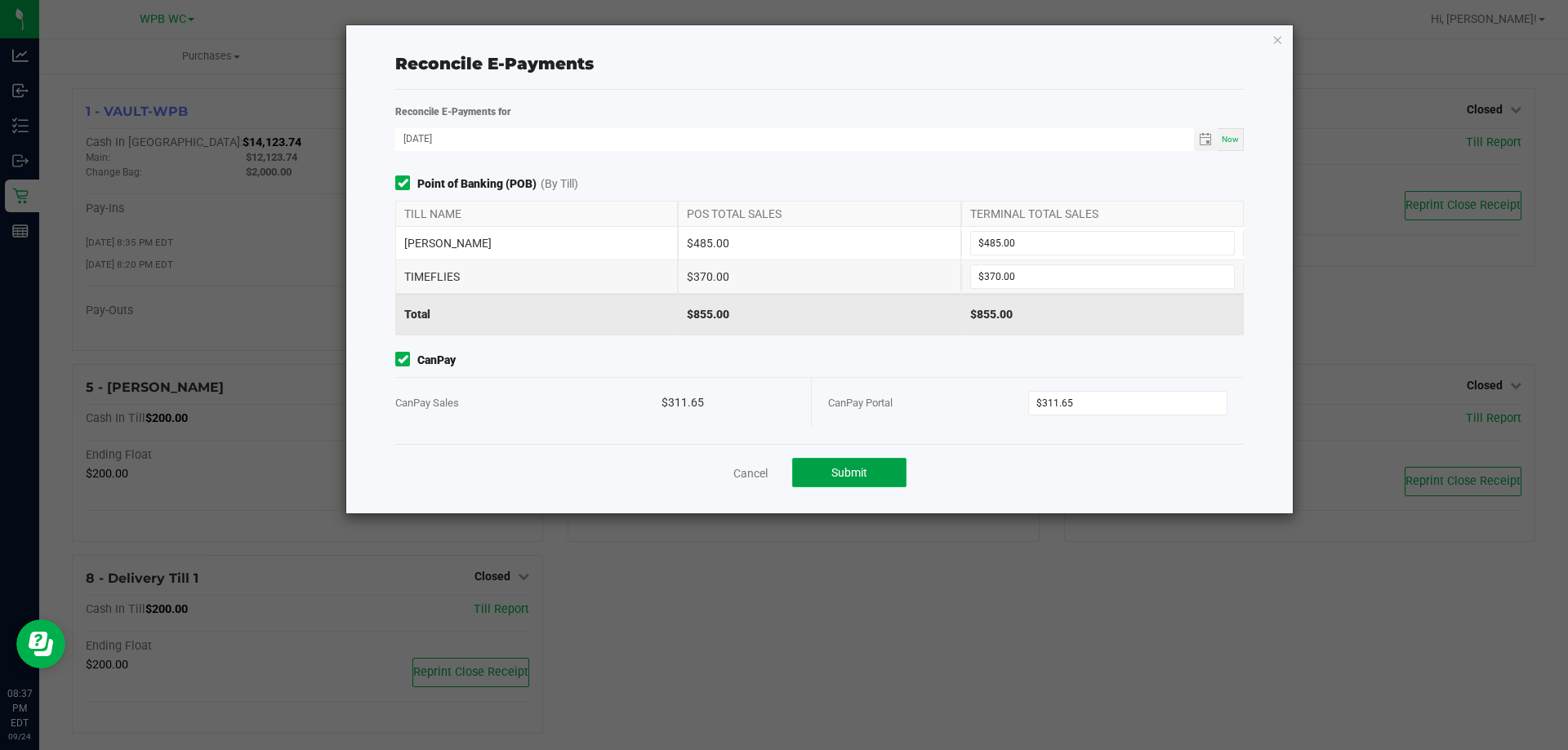
click at [865, 475] on span "Submit" at bounding box center [849, 473] width 36 height 13
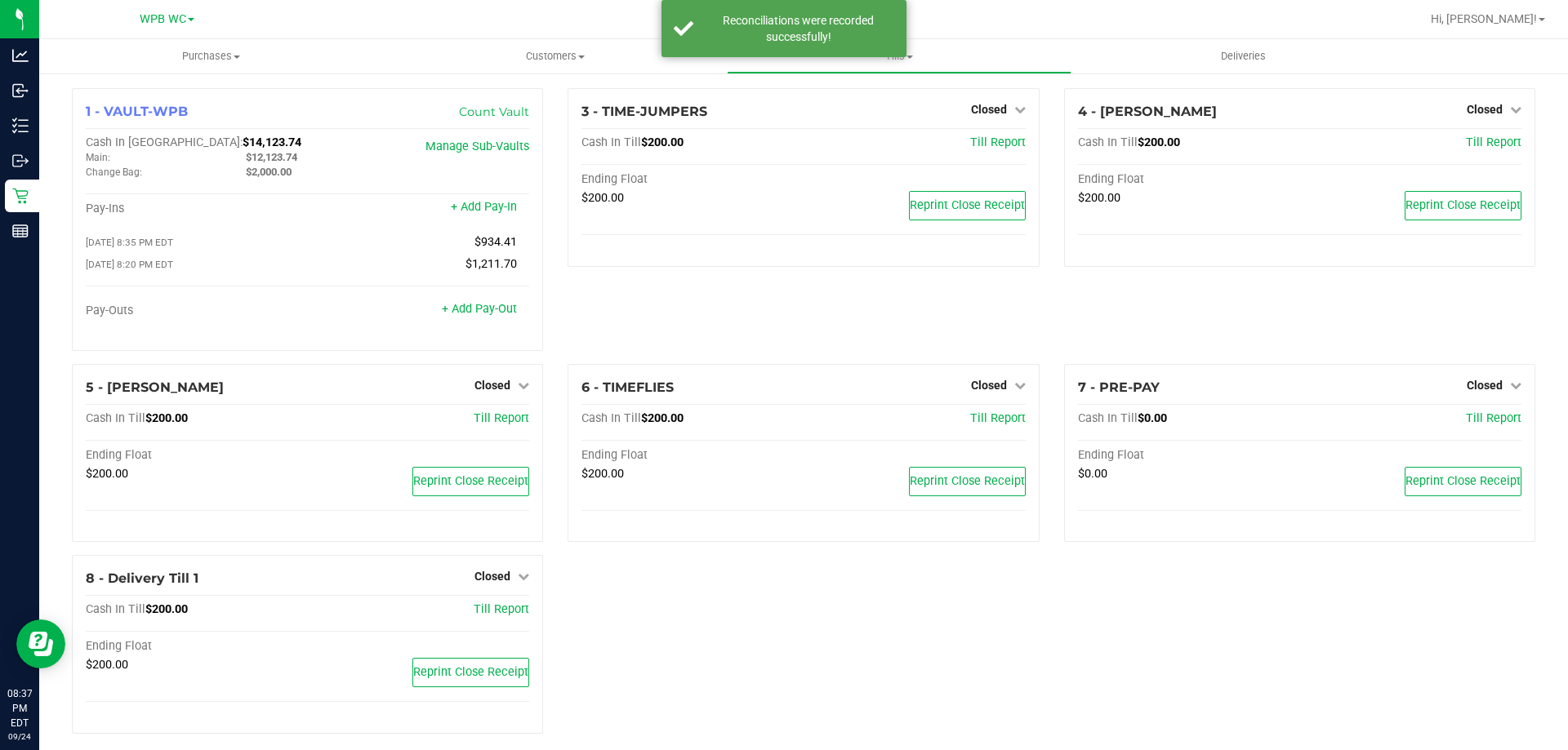
click at [841, 338] on div "3 - TIME-JUMPERS Closed Open Till Cash In Till $200.00 Till Report Ending Float…" at bounding box center [803, 226] width 495 height 276
click at [826, 20] on div "Reconciliations were recorded successfully!" at bounding box center [798, 28] width 191 height 33
drag, startPoint x: 707, startPoint y: 635, endPoint x: 454, endPoint y: 548, distance: 267.5
click at [707, 635] on div "1 - VAULT-WPB Count Vault Cash In Vault: $14,123.74 Main: $12,123.74 Change Bag…" at bounding box center [803, 417] width 1488 height 659
